Goal: Information Seeking & Learning: Learn about a topic

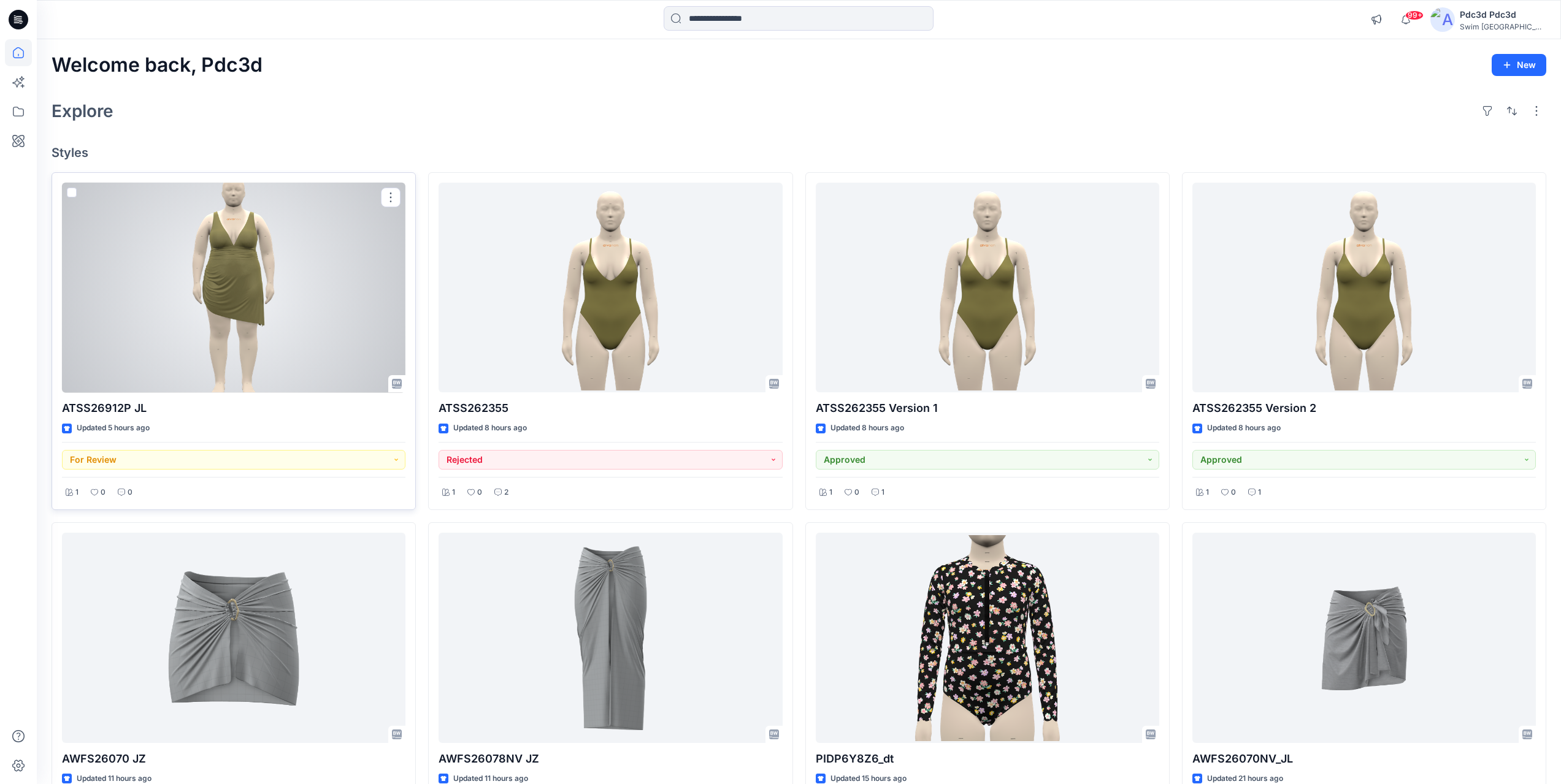
click at [291, 309] on div at bounding box center [234, 287] width 343 height 210
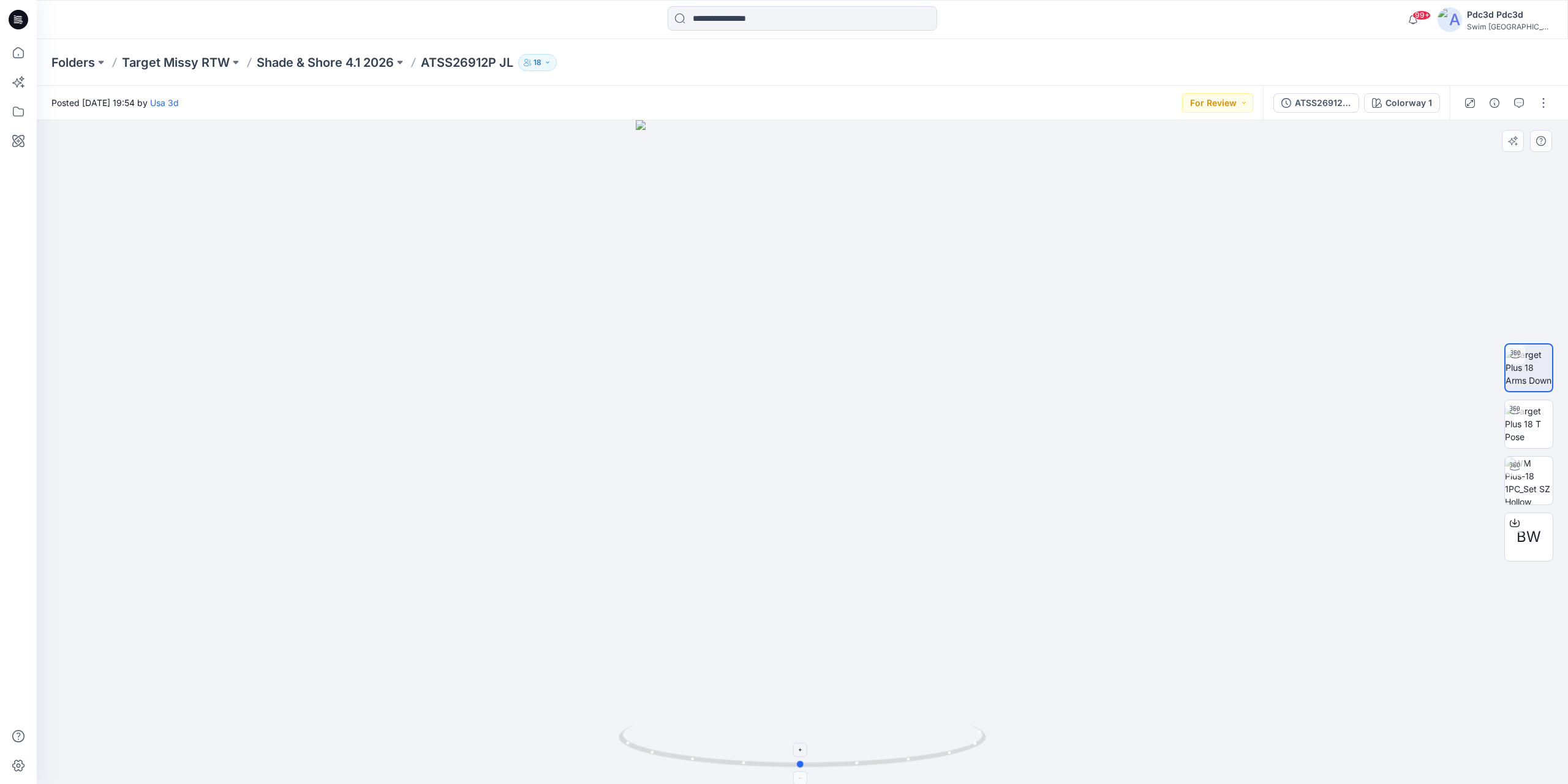
drag, startPoint x: 655, startPoint y: 759, endPoint x: 653, endPoint y: 735, distance: 24.1
click at [653, 735] on icon at bounding box center [804, 747] width 371 height 46
click at [12, 57] on icon at bounding box center [18, 52] width 27 height 27
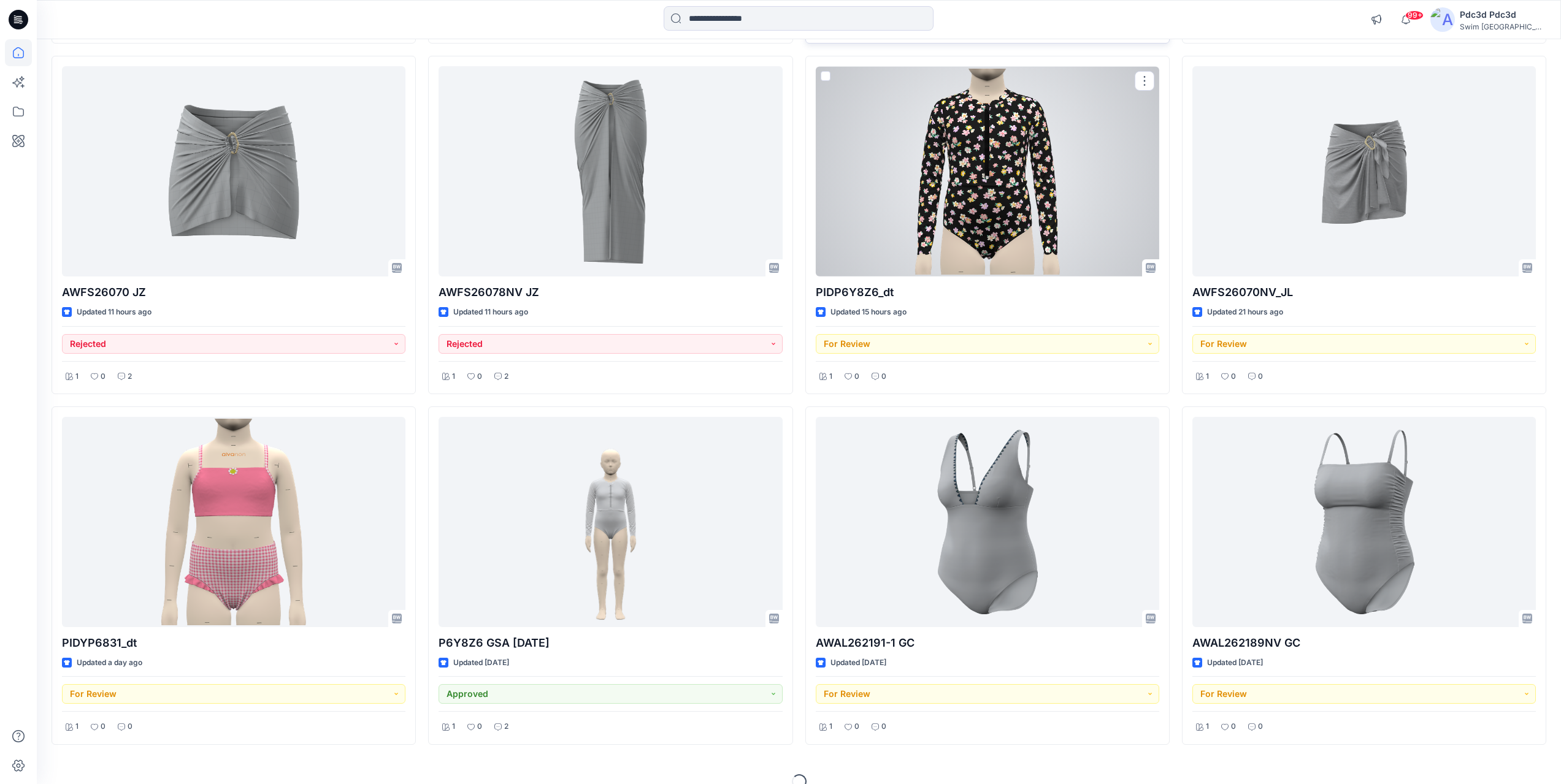
scroll to position [486, 0]
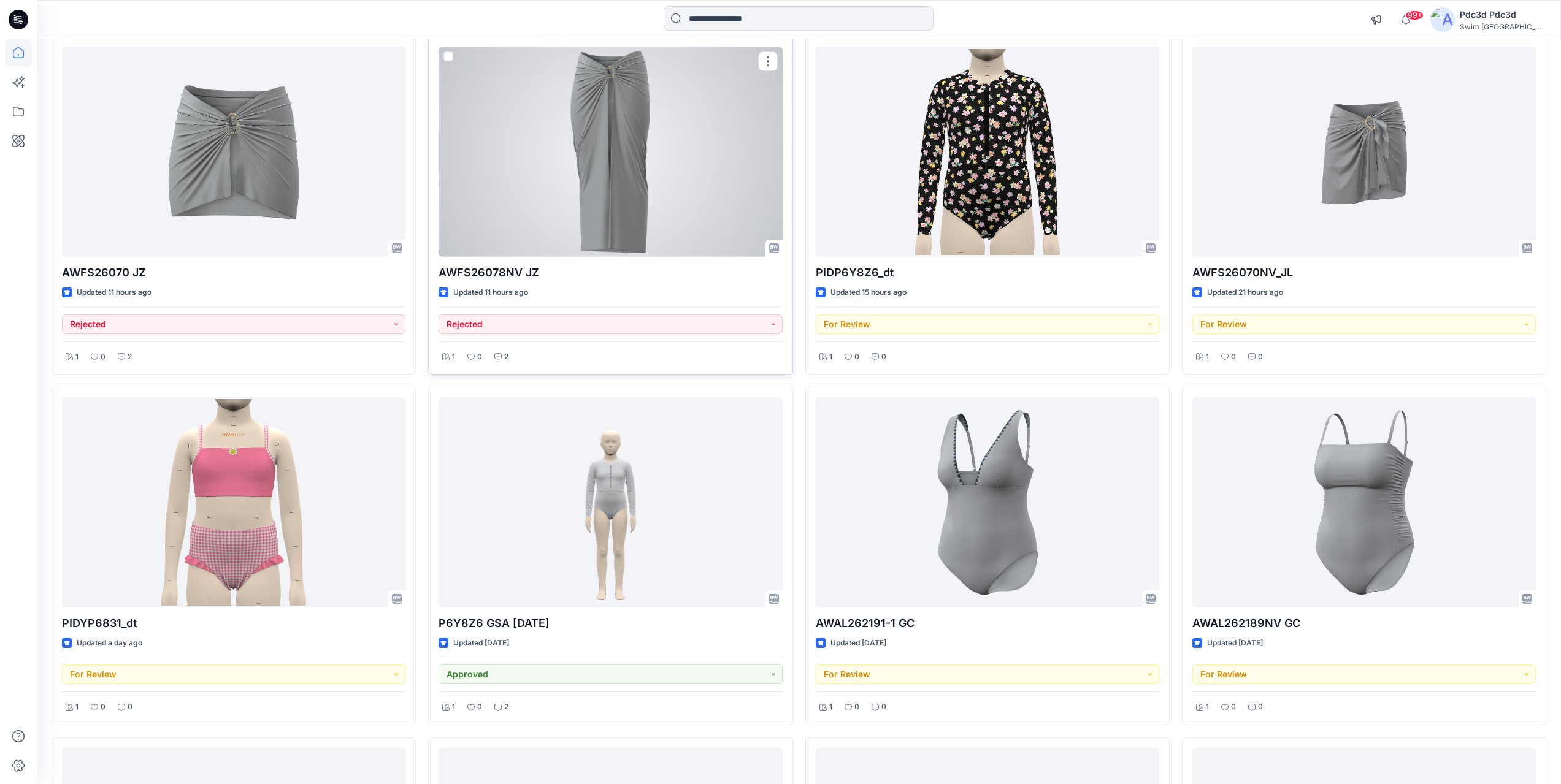
click at [597, 198] on div at bounding box center [610, 152] width 343 height 210
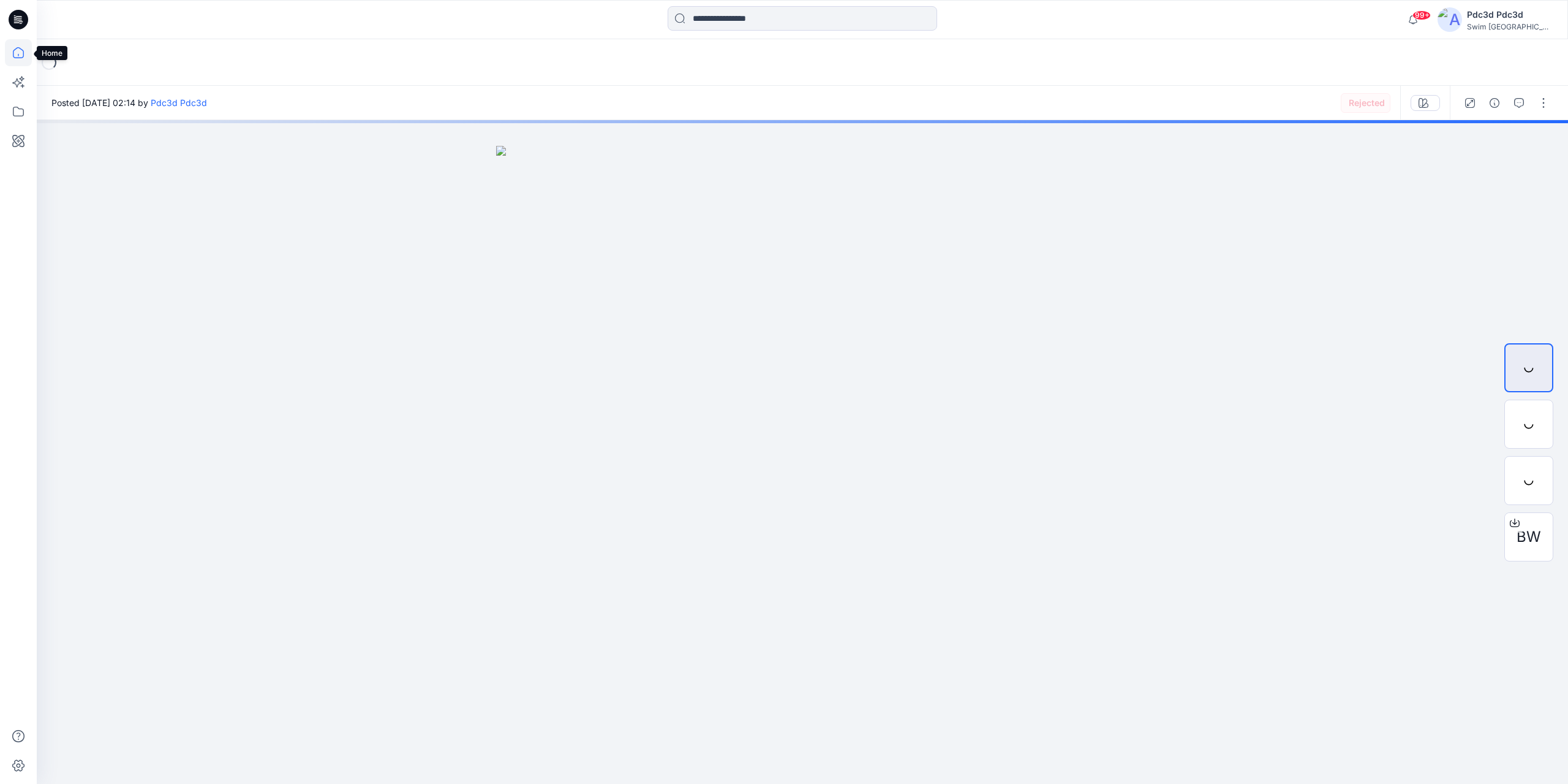
click at [12, 53] on icon at bounding box center [18, 52] width 27 height 27
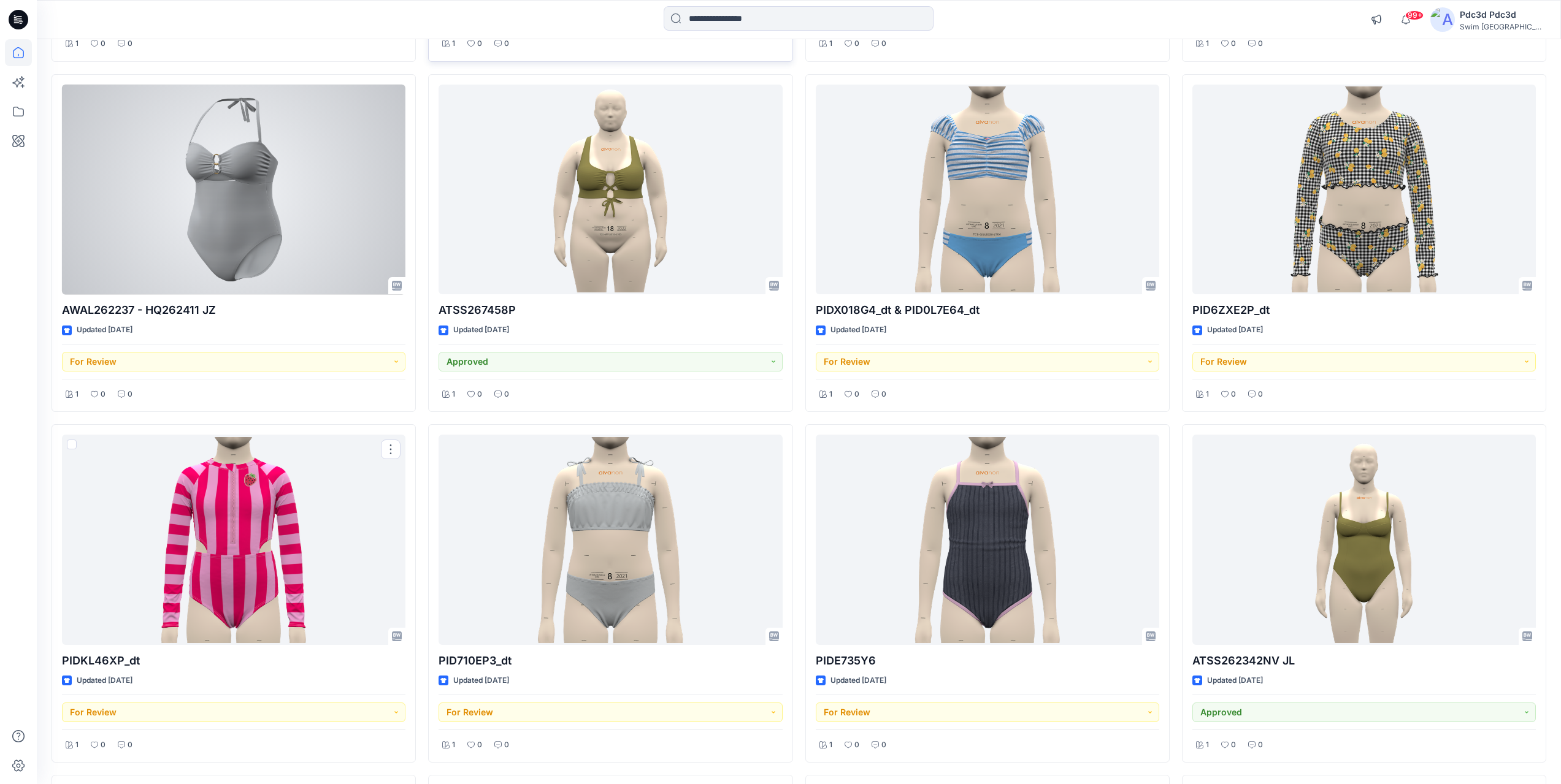
scroll to position [1414, 0]
